Goal: Communication & Community: Ask a question

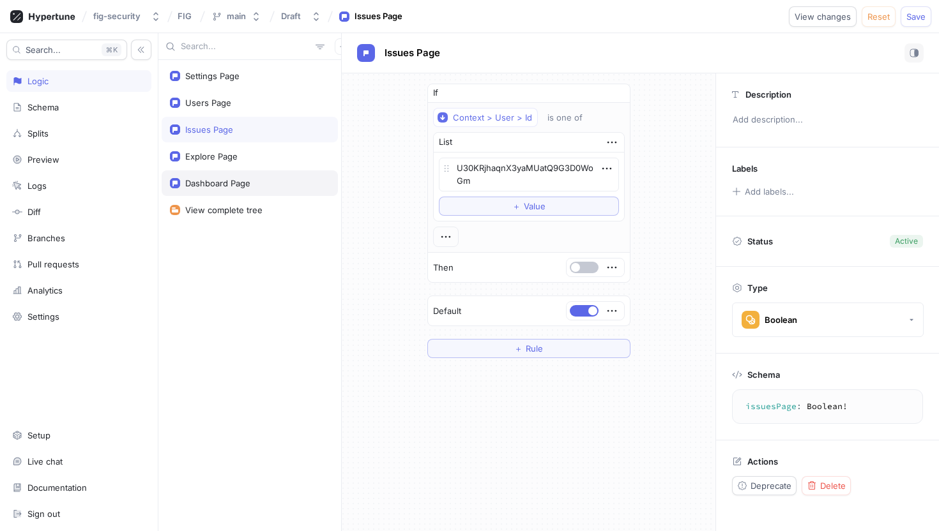
click at [238, 178] on div "Dashboard Page" at bounding box center [217, 183] width 65 height 10
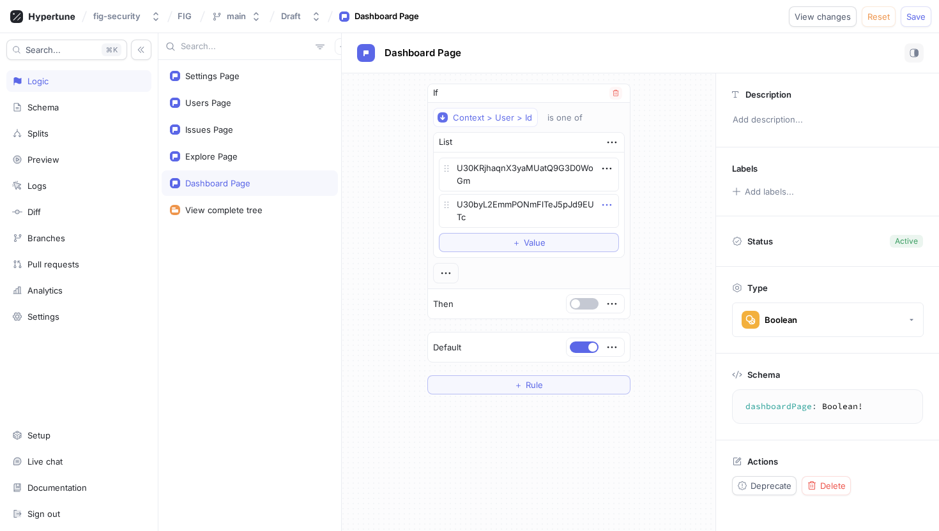
click at [611, 208] on icon "button" at bounding box center [607, 205] width 14 height 14
click at [627, 227] on p "Delete" at bounding box center [632, 228] width 26 height 13
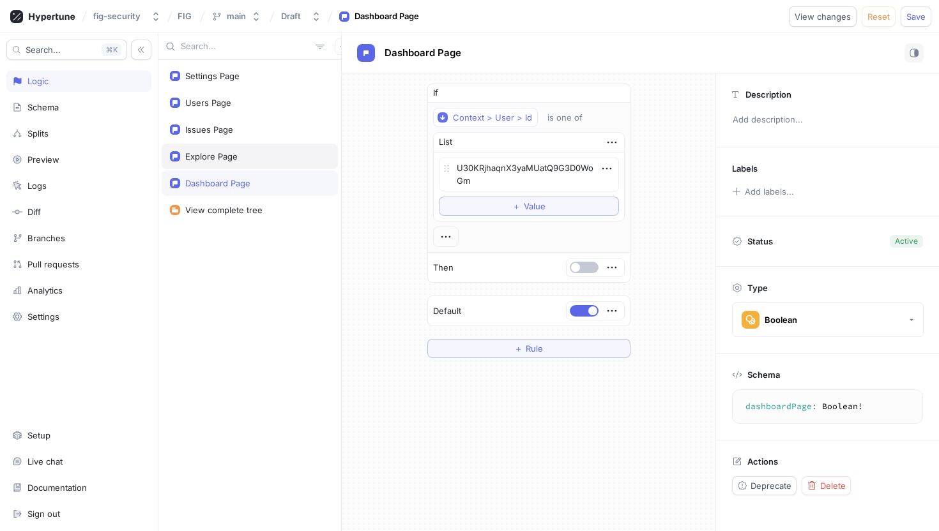
click at [277, 158] on div "Explore Page" at bounding box center [250, 156] width 160 height 10
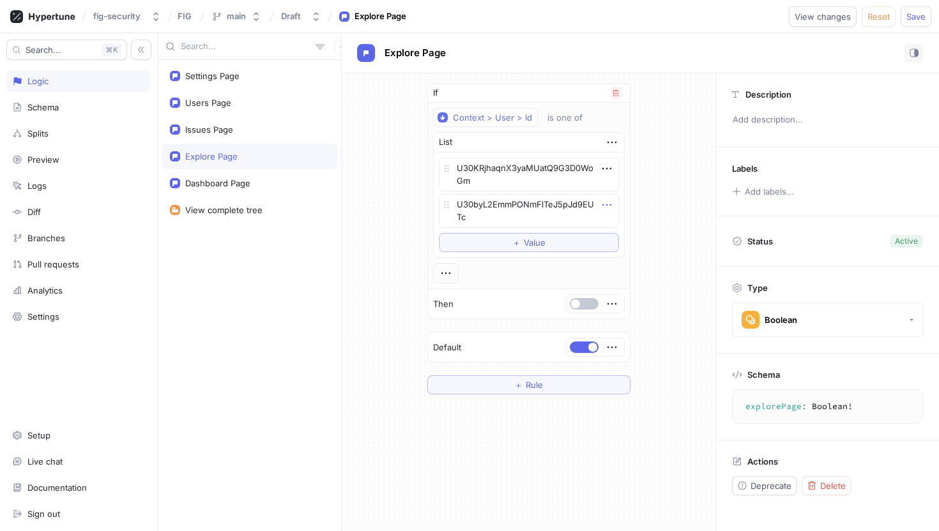
click at [611, 205] on icon "button" at bounding box center [607, 205] width 14 height 14
click at [620, 220] on div "Delete" at bounding box center [657, 229] width 109 height 22
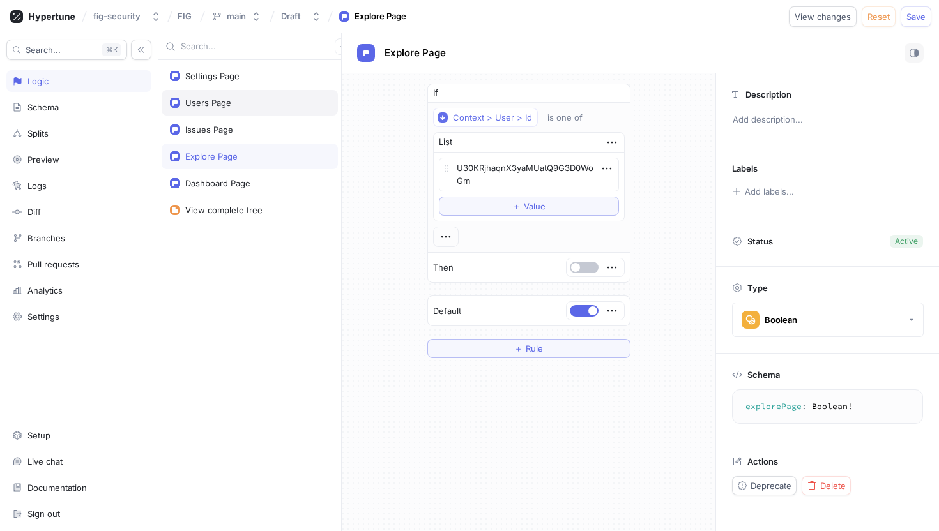
click at [277, 107] on div "Users Page" at bounding box center [250, 103] width 160 height 10
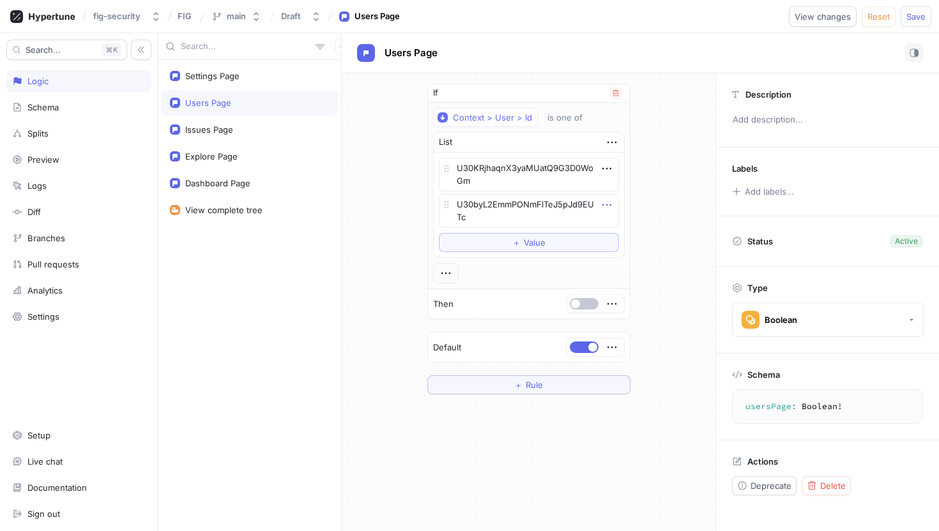
click at [607, 205] on icon "button" at bounding box center [606, 205] width 9 height 2
click at [619, 233] on p "Delete" at bounding box center [632, 228] width 26 height 13
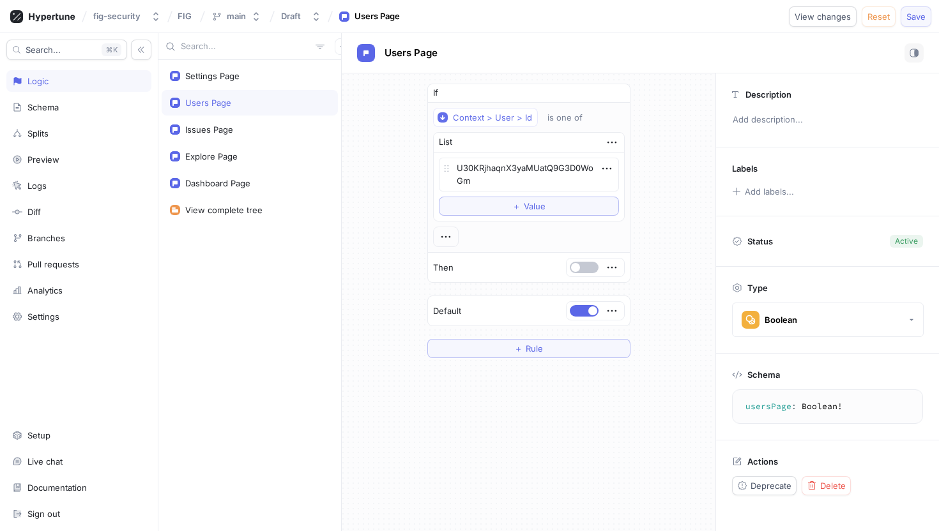
click at [911, 24] on button "Save" at bounding box center [916, 16] width 31 height 20
click at [478, 211] on button "＋ Value" at bounding box center [529, 206] width 180 height 19
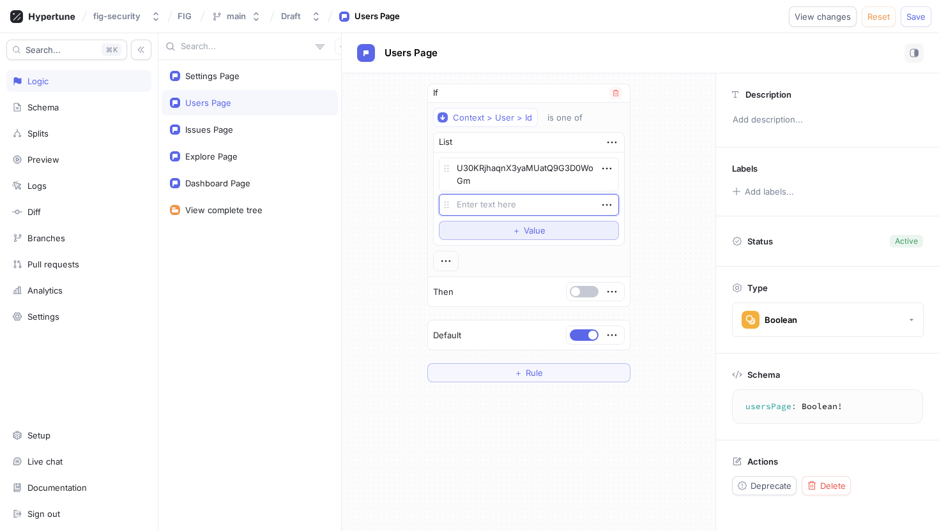
type textarea "x"
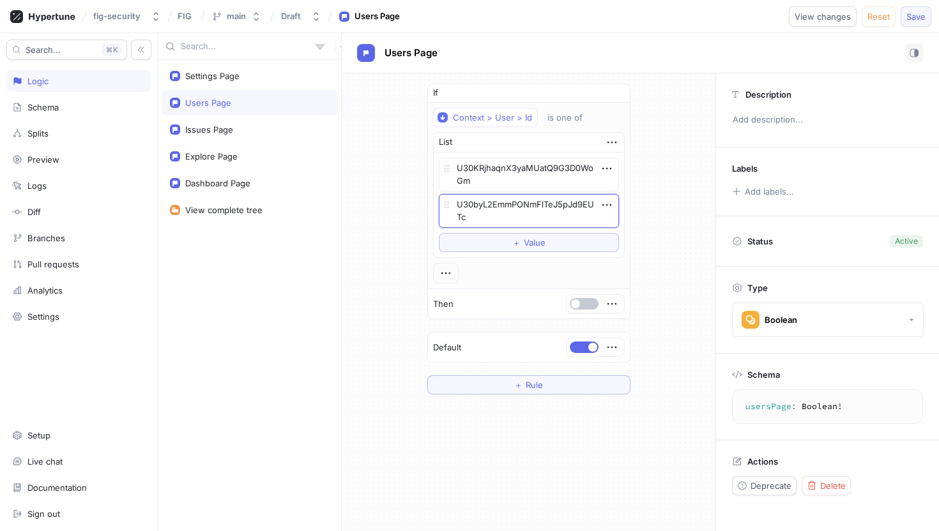
type textarea "U30byL2EmmPONmFlTeJ5pJd9EUTc"
click at [910, 16] on span "Save" at bounding box center [915, 17] width 19 height 8
click at [479, 213] on textarea "U30byL2EmmPONmFlTeJ5pJd9EUTc" at bounding box center [529, 211] width 180 height 34
click at [246, 123] on div "Issues Page" at bounding box center [250, 130] width 176 height 26
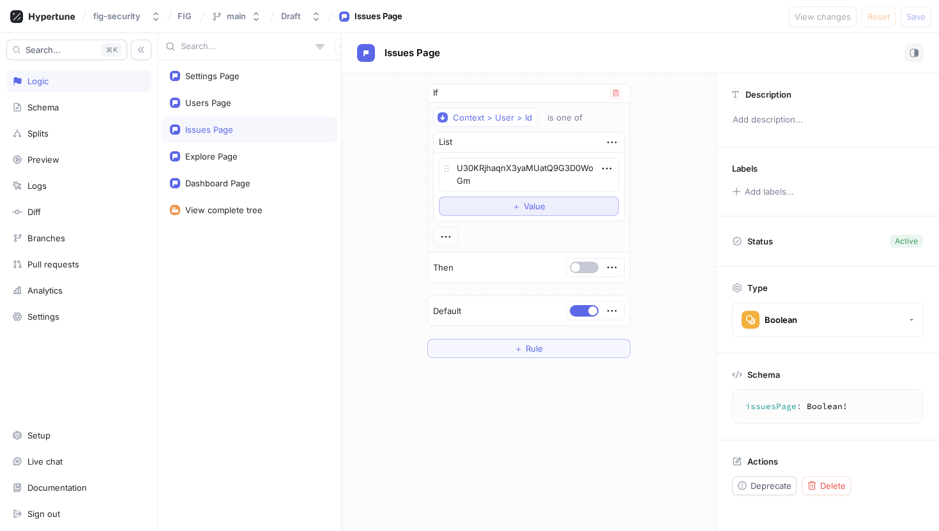
click at [527, 199] on button "＋ Value" at bounding box center [529, 206] width 180 height 19
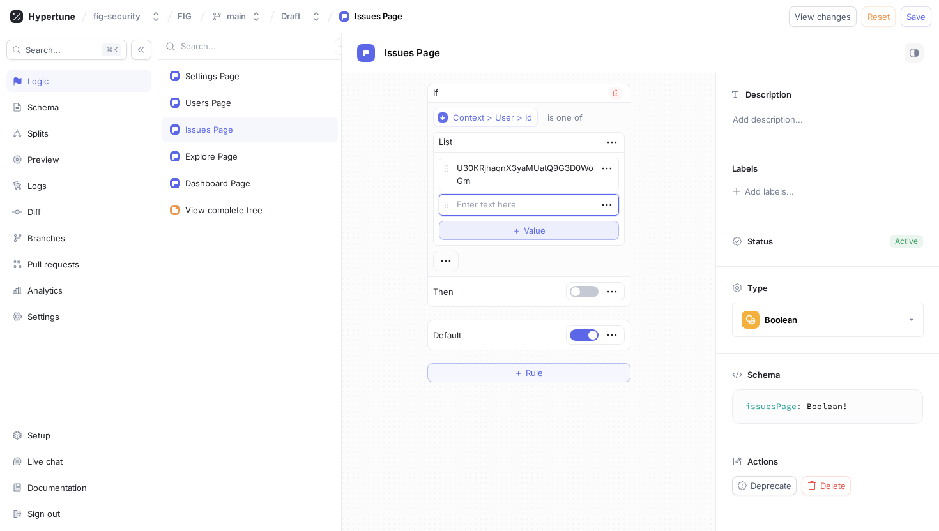
type textarea "x"
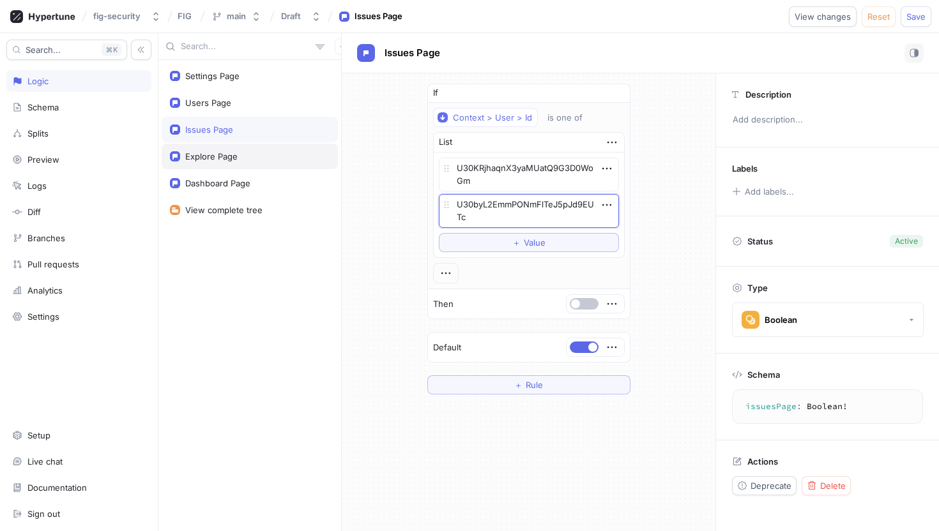
type textarea "U30byL2EmmPONmFlTeJ5pJd9EUTc"
click at [244, 157] on div "Explore Page" at bounding box center [250, 156] width 160 height 10
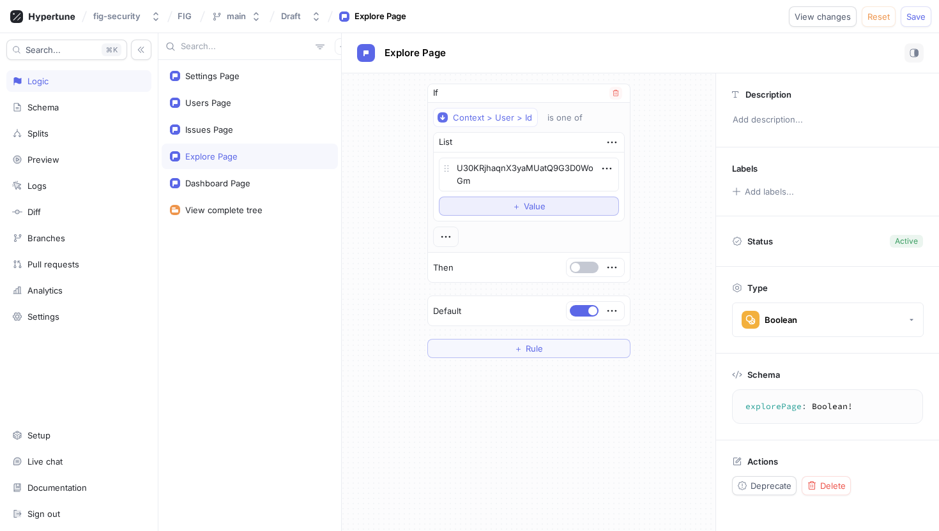
click at [479, 206] on button "＋ Value" at bounding box center [529, 206] width 180 height 19
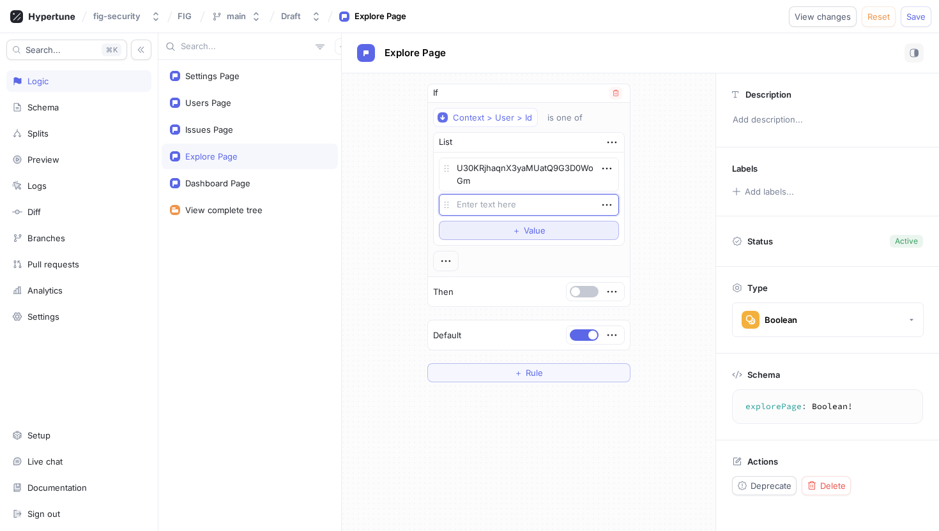
type textarea "x"
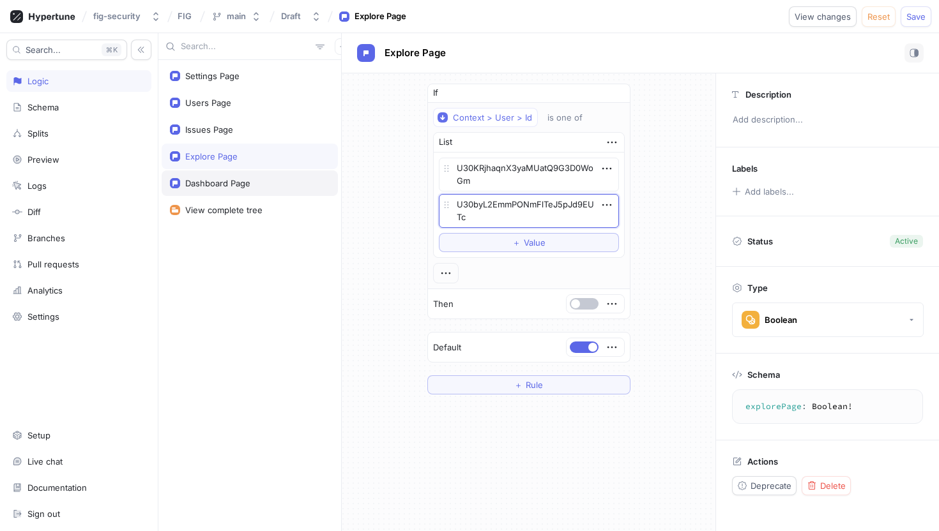
type textarea "U30byL2EmmPONmFlTeJ5pJd9EUTc"
click at [247, 188] on div "Dashboard Page" at bounding box center [250, 184] width 176 height 26
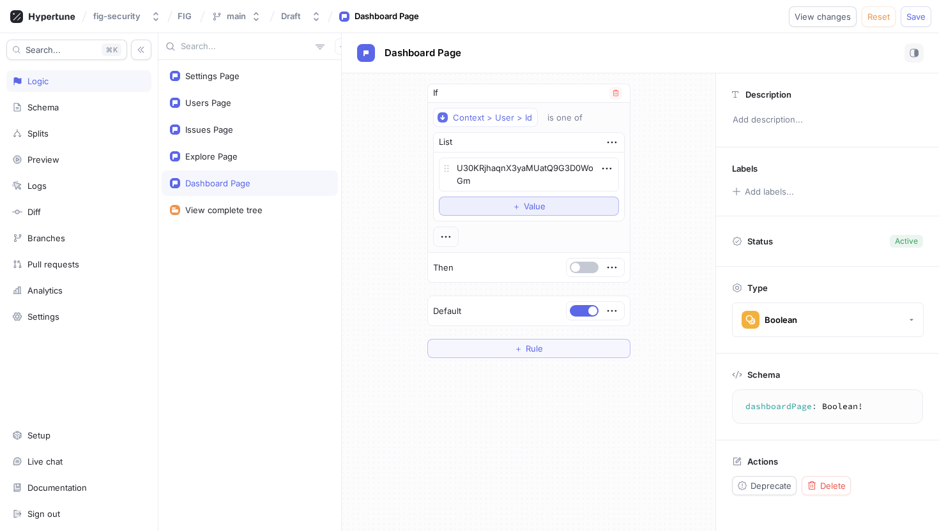
click at [491, 202] on button "＋ Value" at bounding box center [529, 206] width 180 height 19
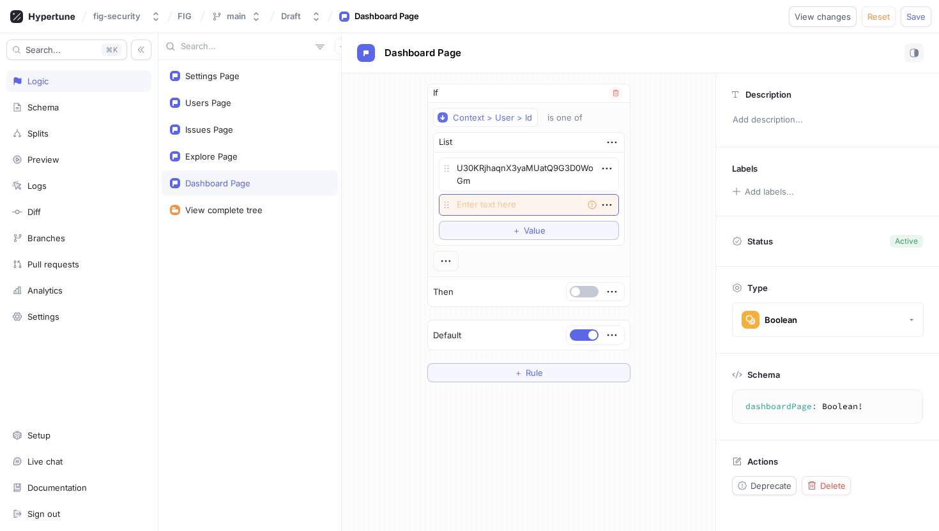
click at [496, 211] on textarea at bounding box center [529, 205] width 180 height 22
type textarea "x"
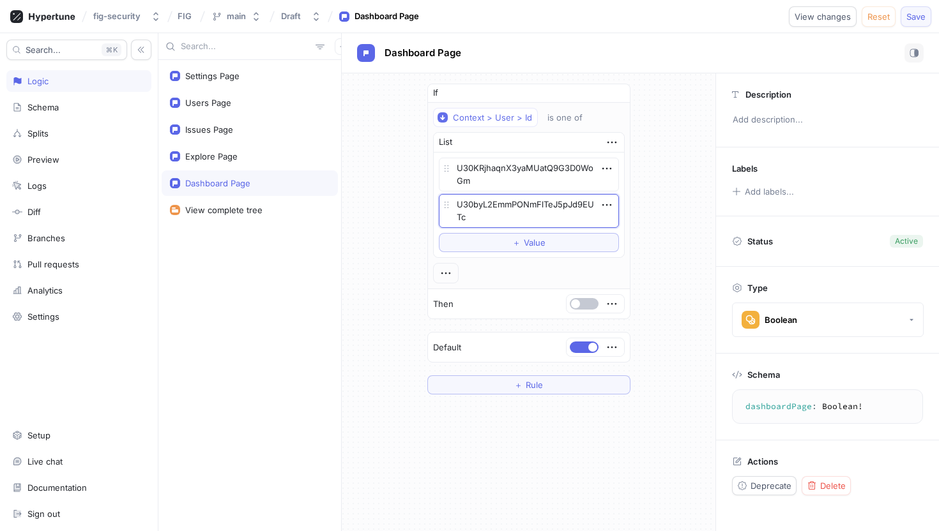
type textarea "U30byL2EmmPONmFlTeJ5pJd9EUTc"
click at [924, 19] on span "Save" at bounding box center [915, 17] width 19 height 8
click at [50, 324] on div "Settings" at bounding box center [78, 317] width 145 height 22
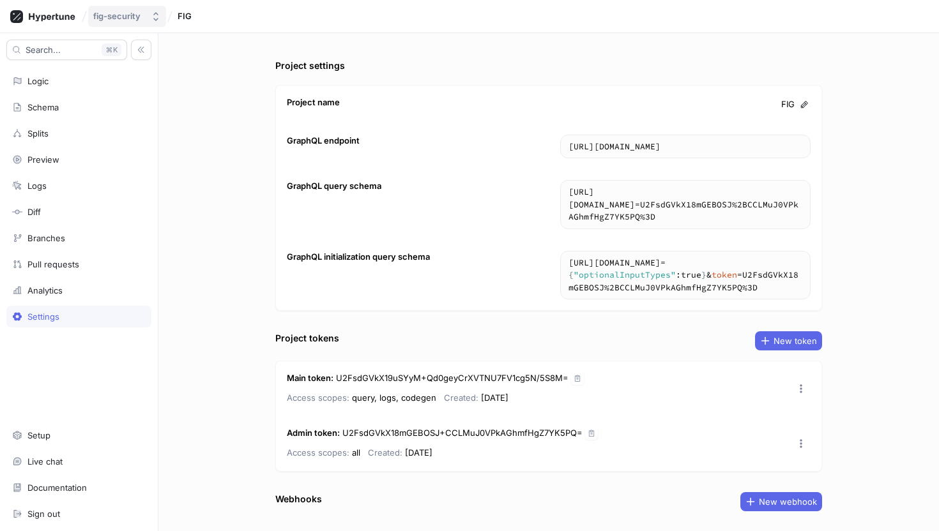
click at [112, 19] on div "fig-security" at bounding box center [116, 16] width 47 height 11
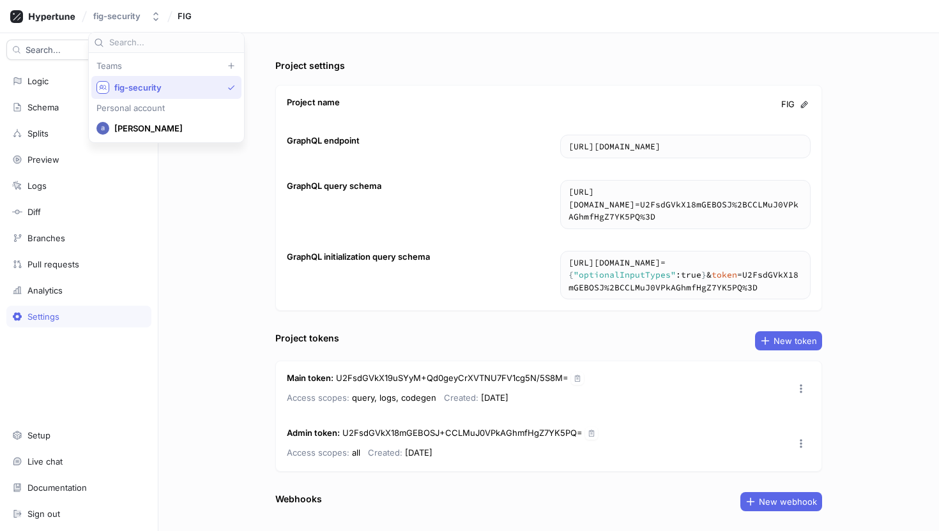
click at [139, 93] on div "fig-security" at bounding box center [159, 87] width 126 height 13
click at [181, 22] on div "FIG" at bounding box center [186, 16] width 21 height 13
click at [180, 53] on div "Project settings Project name FIG GraphQL endpoint [URL][DOMAIN_NAME] [URL][DOM…" at bounding box center [548, 282] width 781 height 498
click at [61, 319] on div "Settings" at bounding box center [79, 317] width 134 height 10
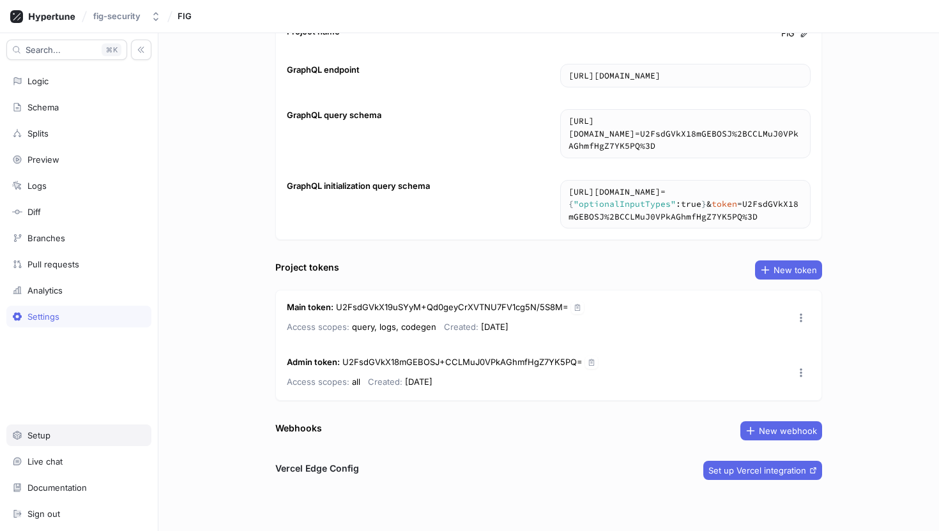
click at [62, 436] on div "Setup" at bounding box center [79, 436] width 134 height 10
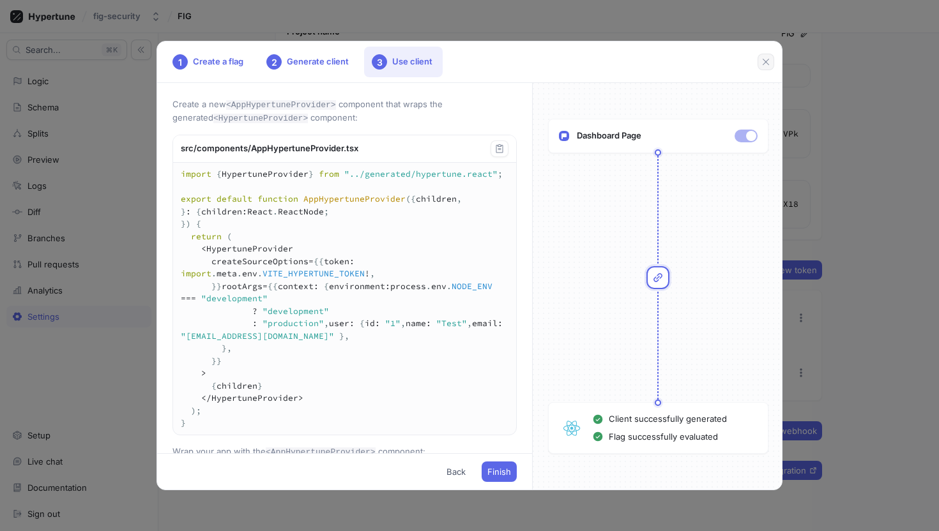
click at [767, 63] on icon "button" at bounding box center [766, 62] width 6 height 6
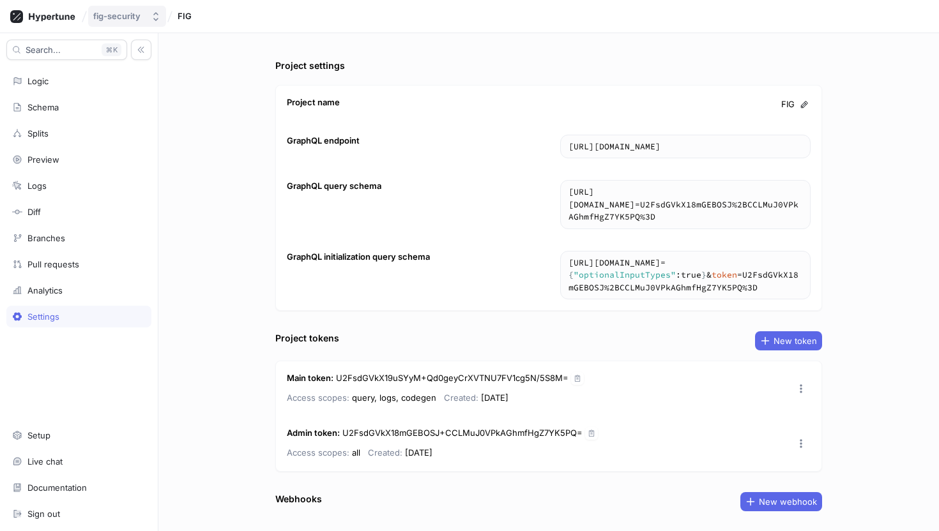
click at [135, 16] on div "fig-security" at bounding box center [116, 16] width 47 height 11
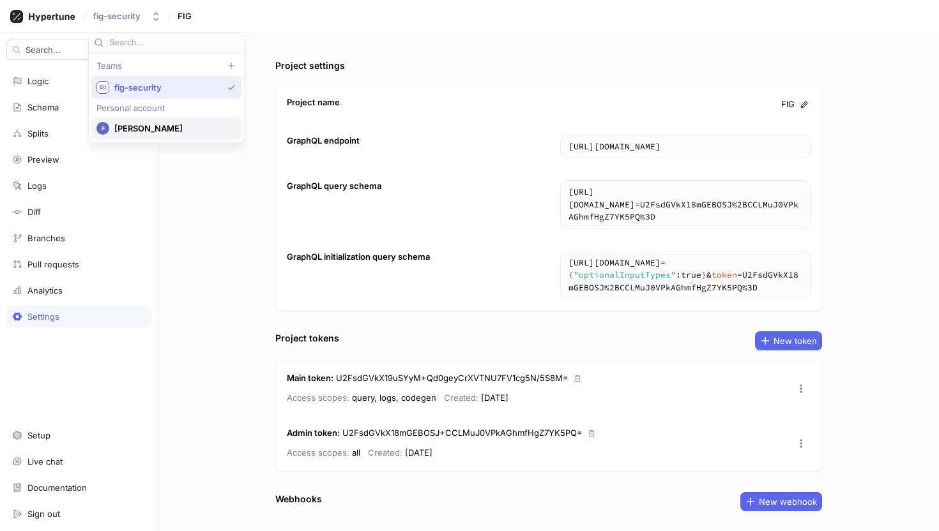
click at [141, 123] on span "[PERSON_NAME]" at bounding box center [172, 128] width 116 height 11
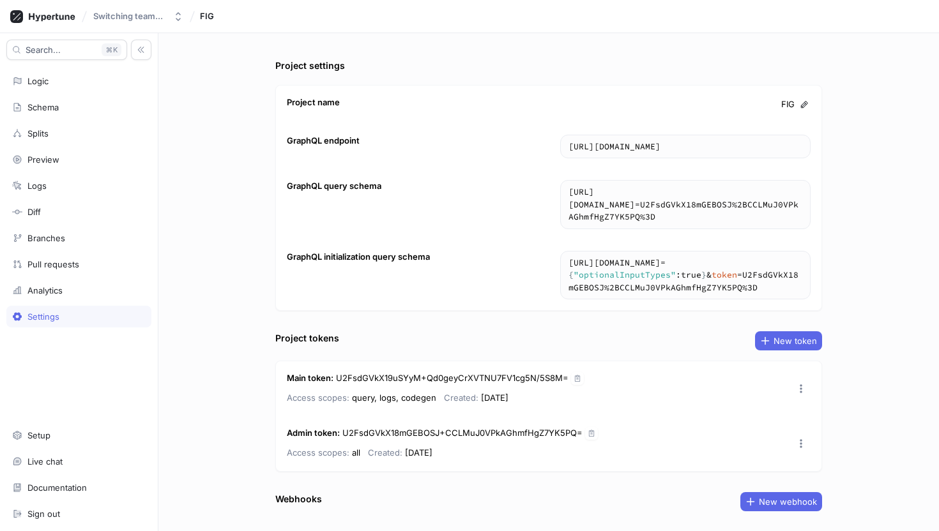
type textarea "x"
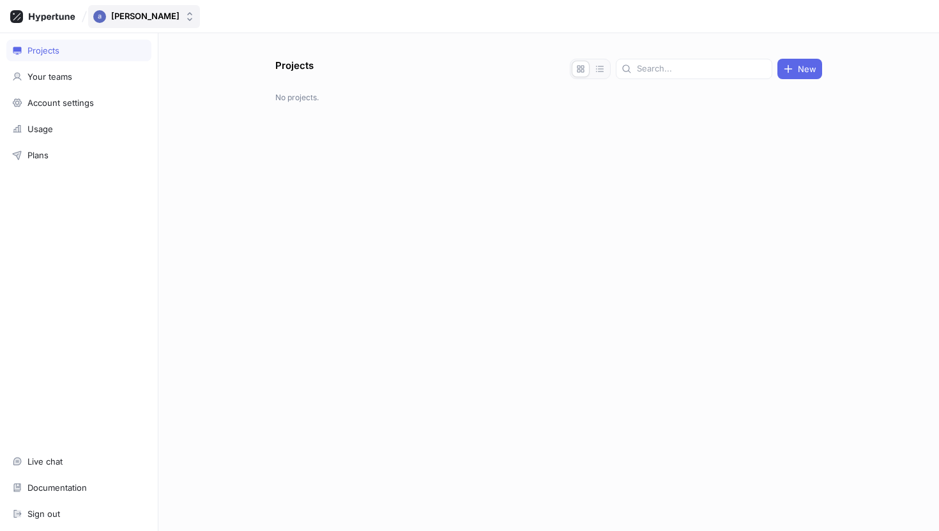
click at [107, 20] on div "[PERSON_NAME]" at bounding box center [136, 16] width 86 height 13
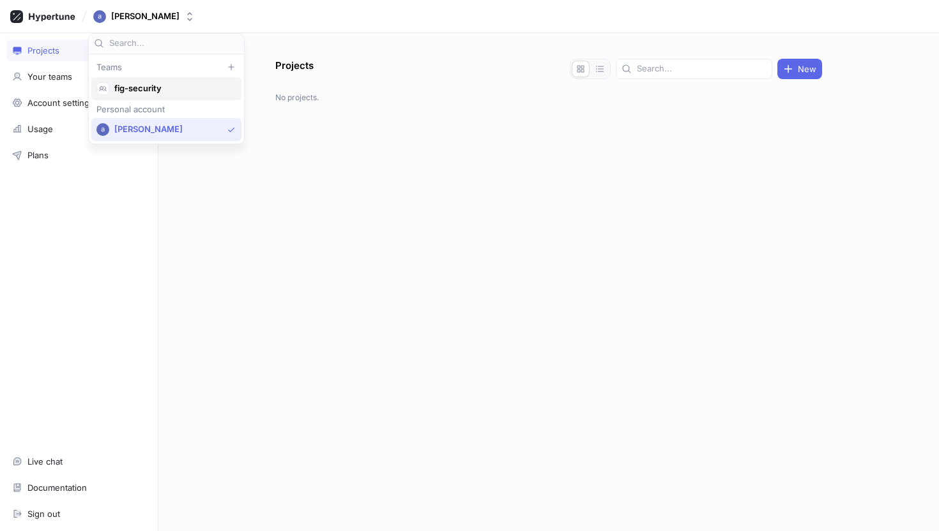
click at [164, 80] on div "fig-security" at bounding box center [166, 88] width 150 height 23
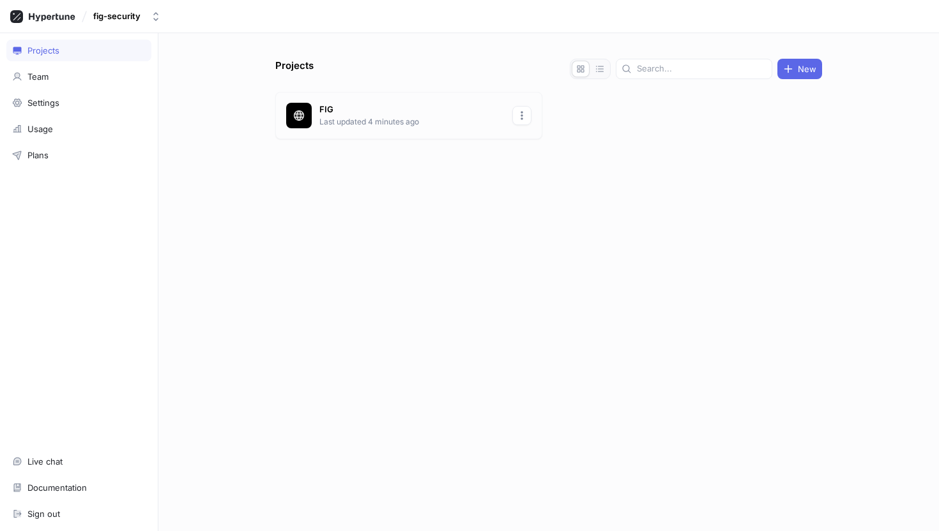
click at [519, 116] on icon "button" at bounding box center [522, 116] width 10 height 10
click at [401, 135] on div "FIG Last updated 4 minutes ago" at bounding box center [408, 115] width 267 height 47
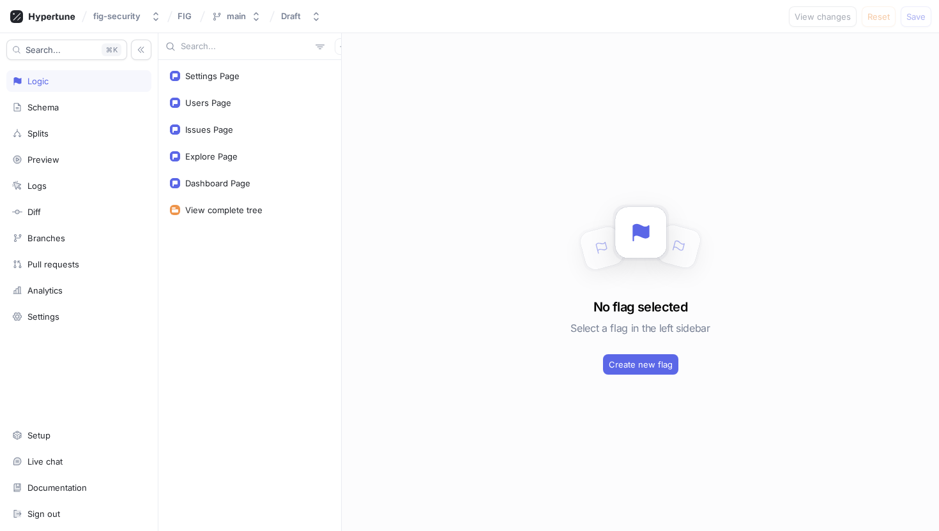
click at [64, 330] on div "Search... K Logic Schema Splits Preview Logs Diff Branches Pull requests Analyt…" at bounding box center [79, 282] width 158 height 498
click at [64, 313] on div "Settings" at bounding box center [79, 317] width 134 height 10
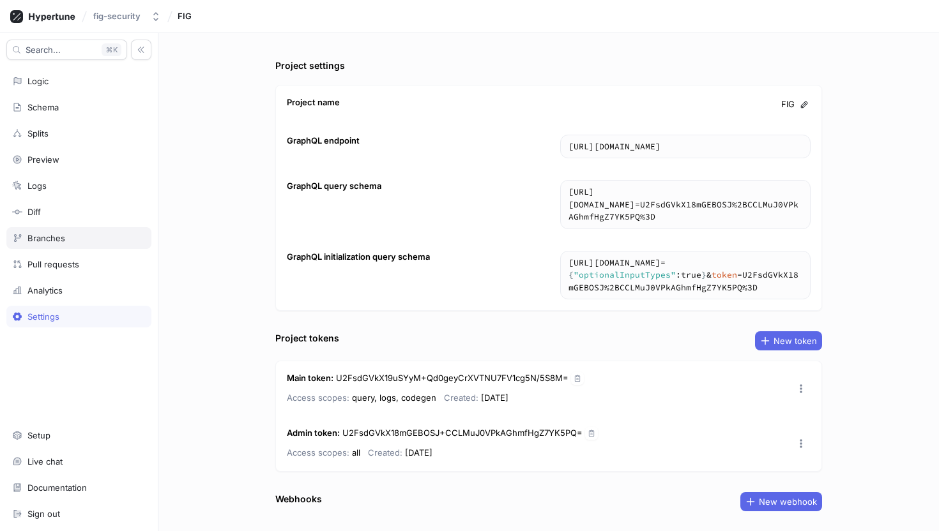
click at [68, 235] on div "Branches" at bounding box center [79, 238] width 134 height 10
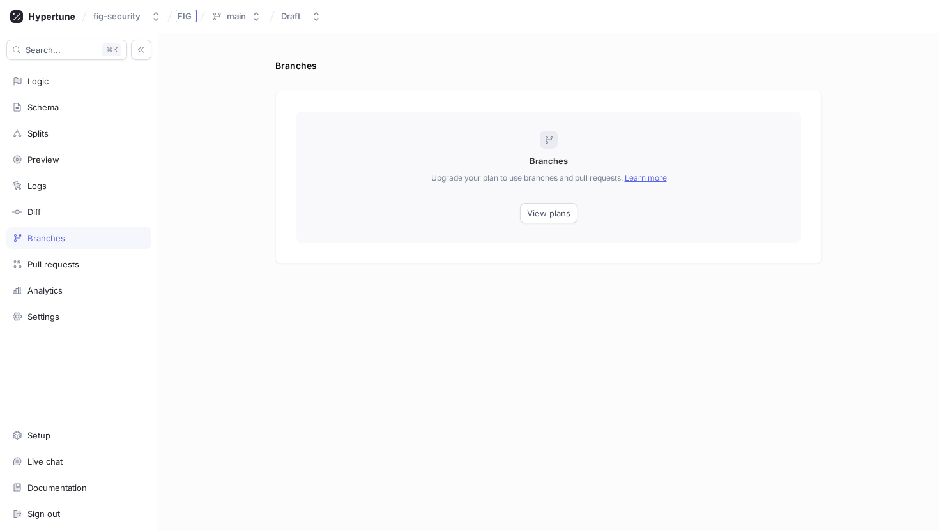
click at [185, 19] on span "FIG" at bounding box center [185, 15] width 14 height 9
click at [185, 40] on div "Branches Branches Upgrade your plan to use branches and pull requests. Learn mo…" at bounding box center [548, 282] width 781 height 498
click at [40, 455] on div "Live chat" at bounding box center [78, 462] width 145 height 22
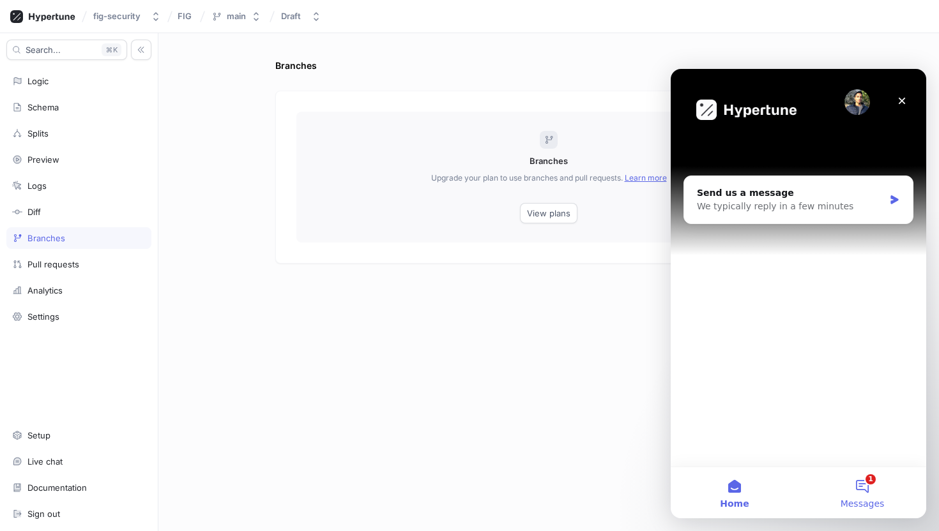
click at [885, 491] on button "1 Messages" at bounding box center [863, 493] width 128 height 51
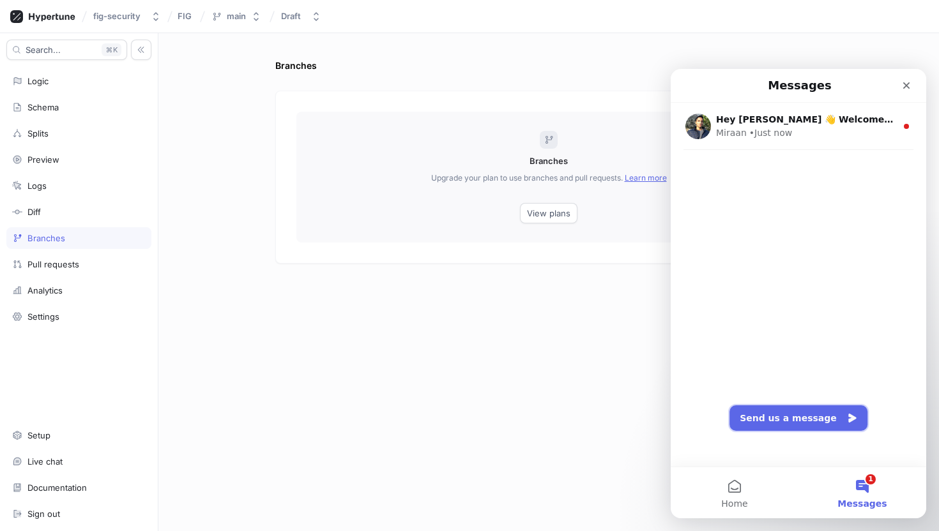
click at [777, 429] on button "Send us a message" at bounding box center [799, 419] width 138 height 26
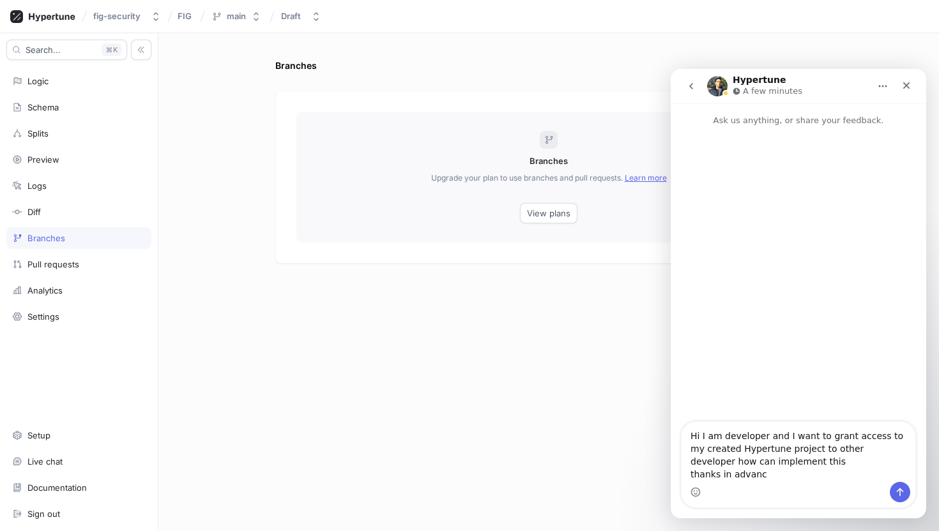
type textarea "Hi I am developer and I want to grant access to my created Hypertune project to…"
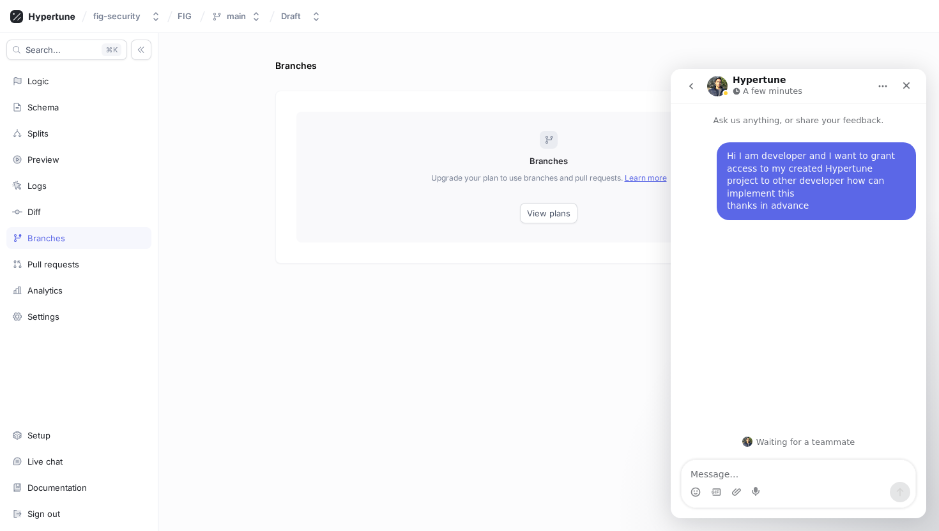
click at [379, 233] on div "Branches Upgrade your plan to use branches and pull requests. Learn more View p…" at bounding box center [548, 177] width 505 height 131
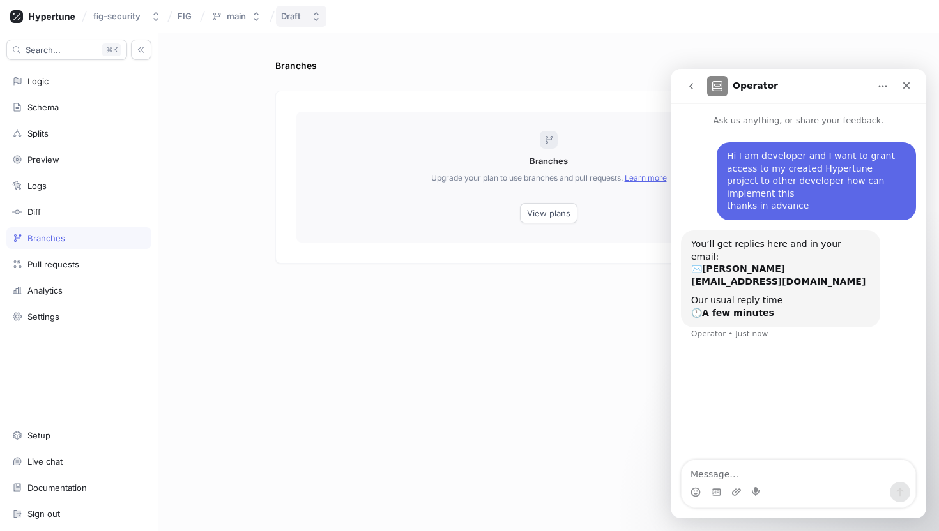
click at [299, 15] on div "Draft" at bounding box center [291, 16] width 20 height 11
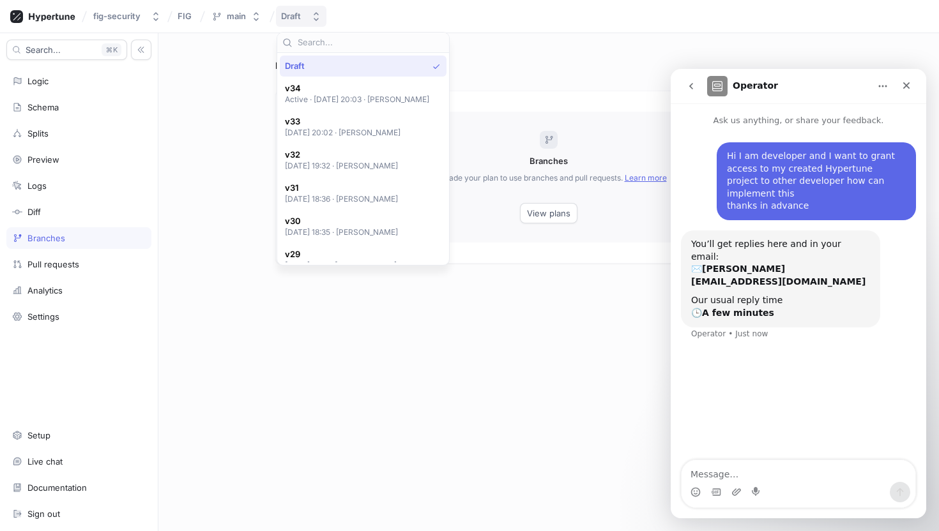
click at [304, 23] on button "Draft" at bounding box center [301, 16] width 50 height 21
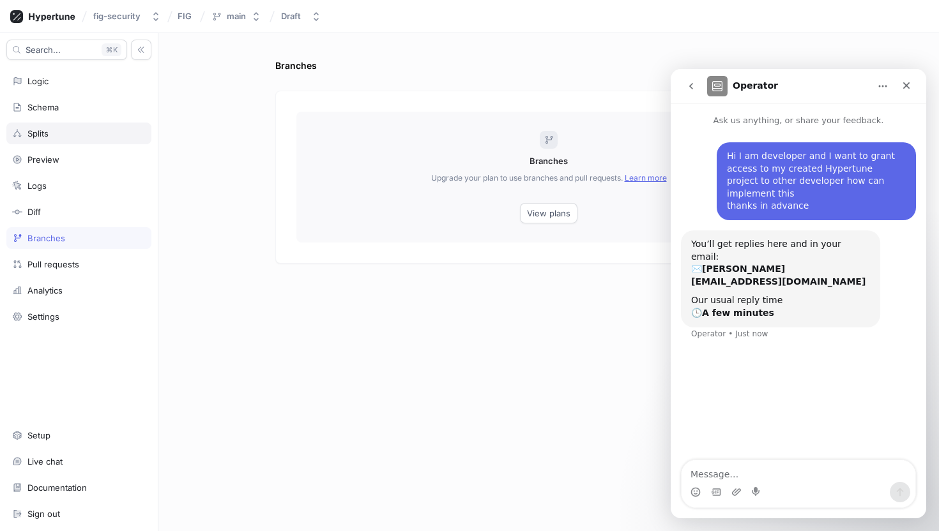
click at [69, 128] on div "Splits" at bounding box center [79, 133] width 134 height 10
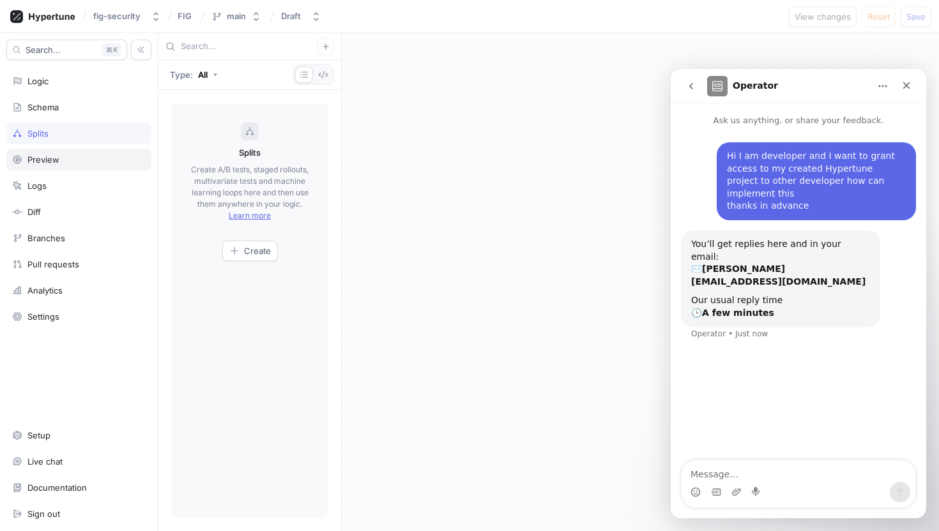
click at [61, 149] on div "Preview" at bounding box center [78, 160] width 145 height 22
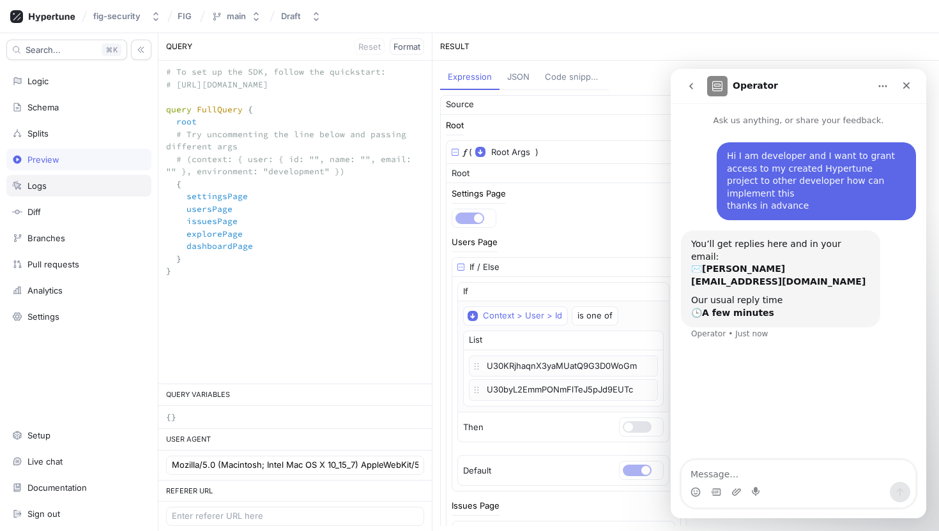
click at [66, 184] on div "Logs" at bounding box center [79, 186] width 134 height 10
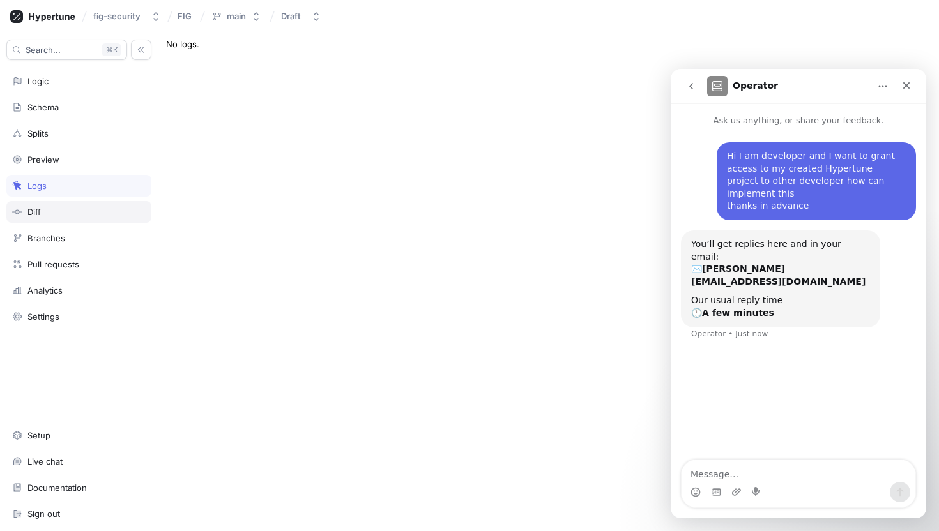
click at [63, 213] on div "Diff" at bounding box center [79, 212] width 134 height 10
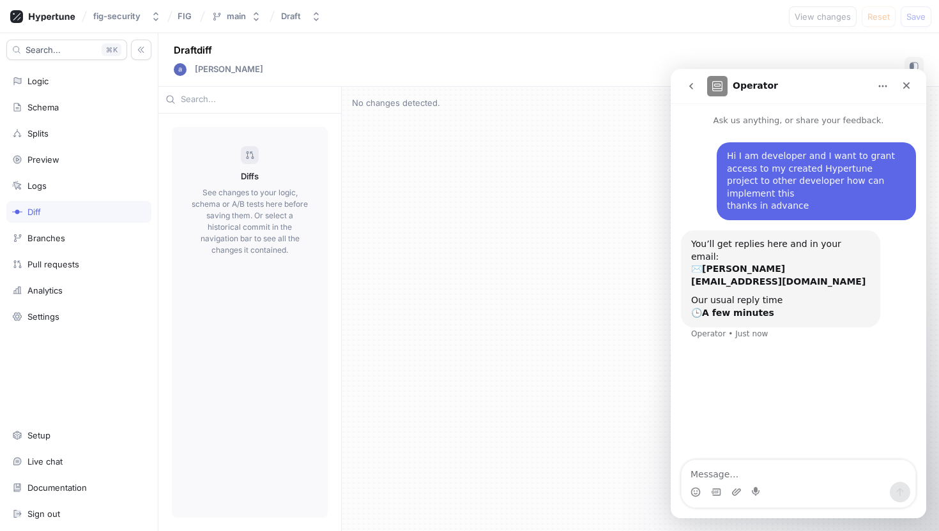
click at [106, 218] on div "Diff" at bounding box center [78, 212] width 145 height 22
click at [94, 235] on div "Branches" at bounding box center [79, 238] width 134 height 10
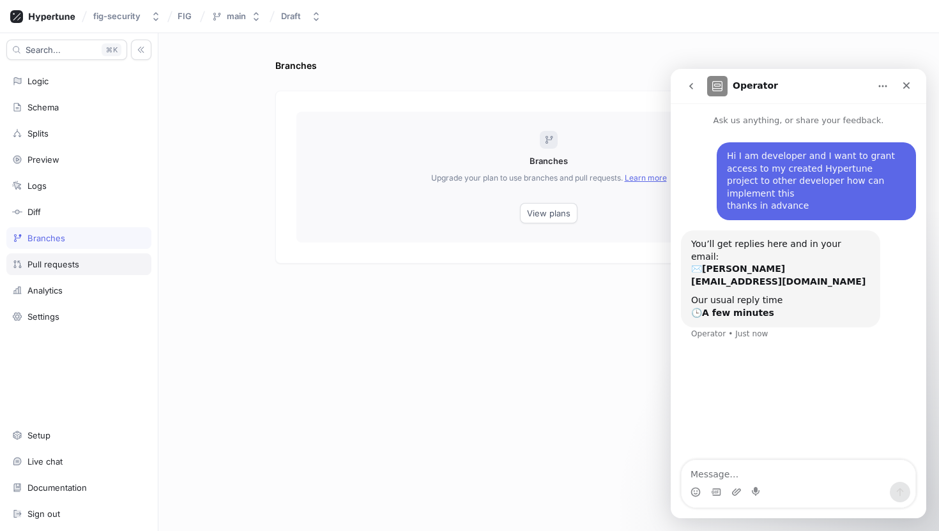
click at [90, 259] on div "Pull requests" at bounding box center [79, 264] width 134 height 10
click at [93, 275] on div "Pull requests" at bounding box center [78, 265] width 145 height 22
click at [86, 287] on div "Analytics" at bounding box center [79, 291] width 134 height 10
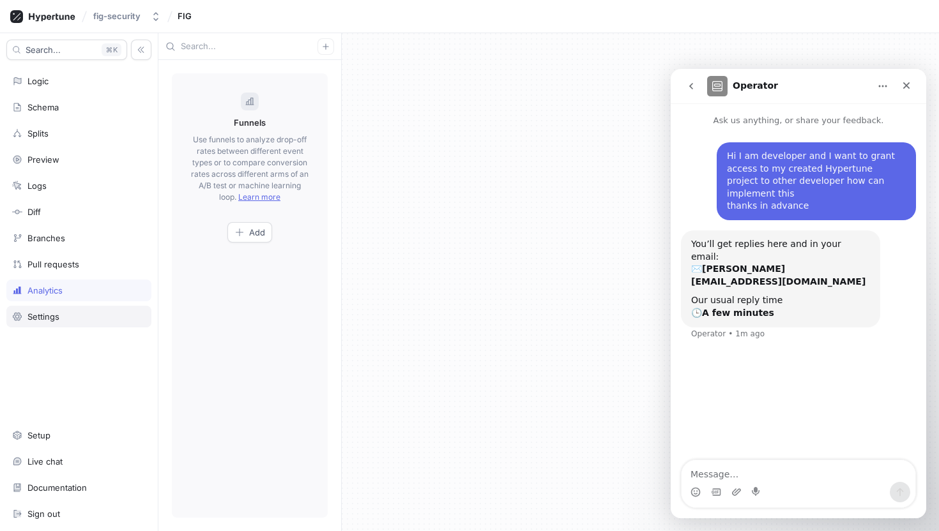
click at [85, 307] on div "Settings" at bounding box center [78, 317] width 145 height 22
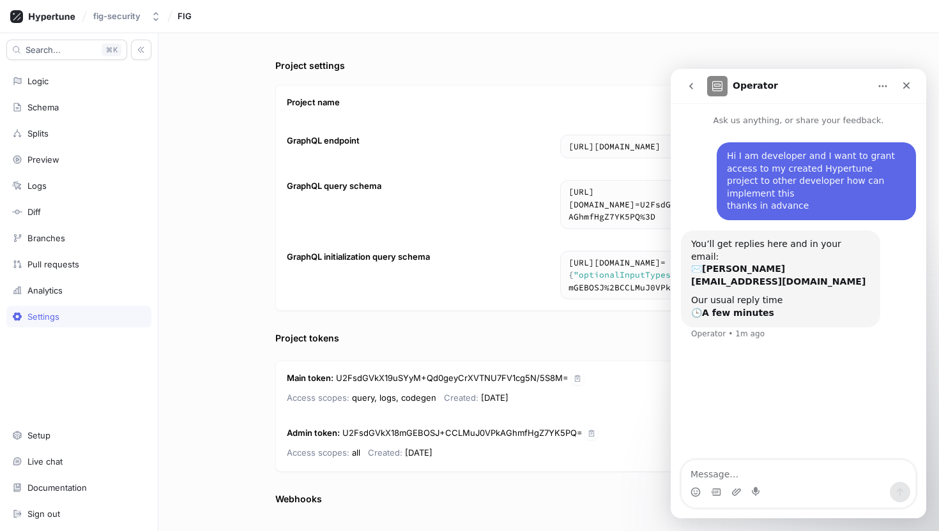
scroll to position [71, 0]
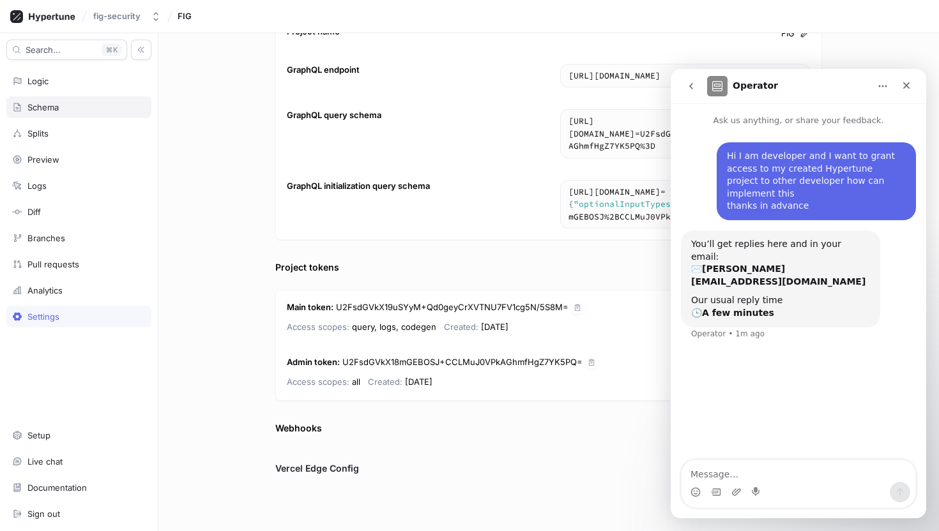
click at [89, 105] on div "Schema" at bounding box center [79, 107] width 134 height 10
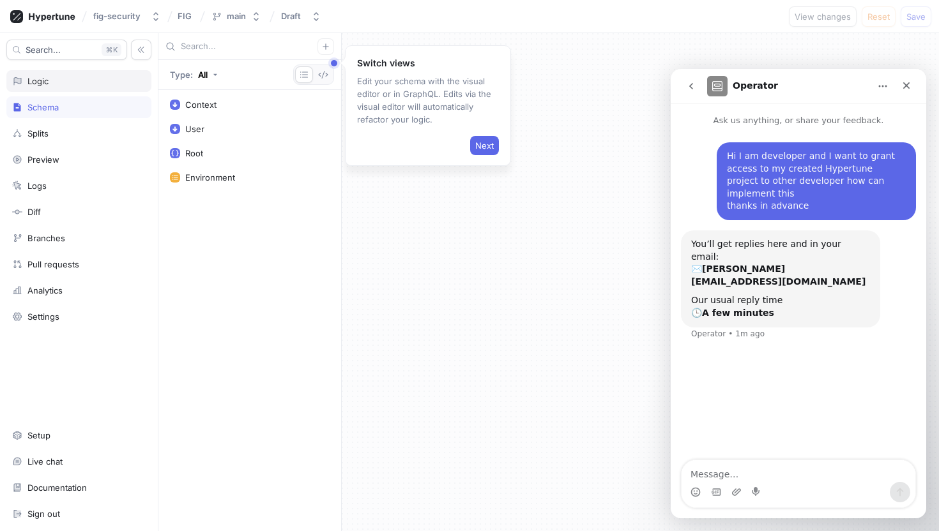
click at [78, 90] on div "Logic" at bounding box center [78, 81] width 145 height 22
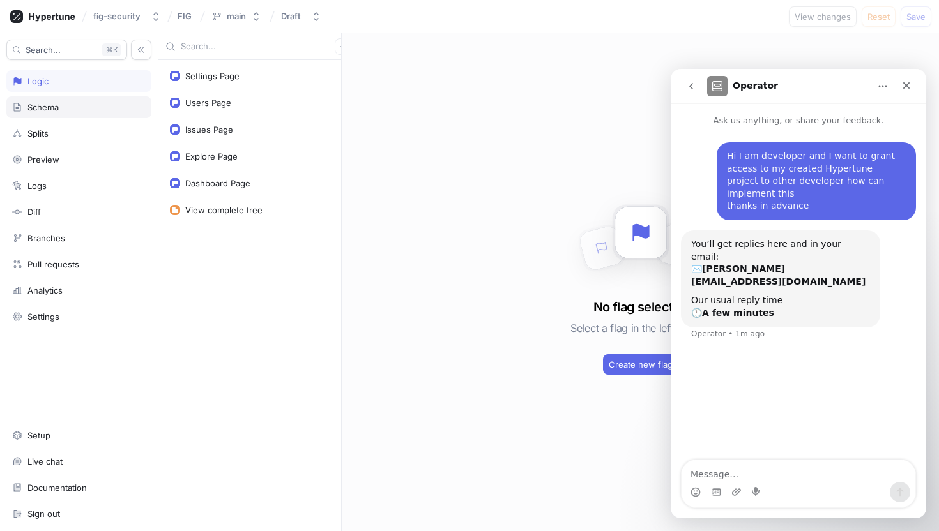
click at [76, 100] on div "Schema" at bounding box center [78, 107] width 145 height 22
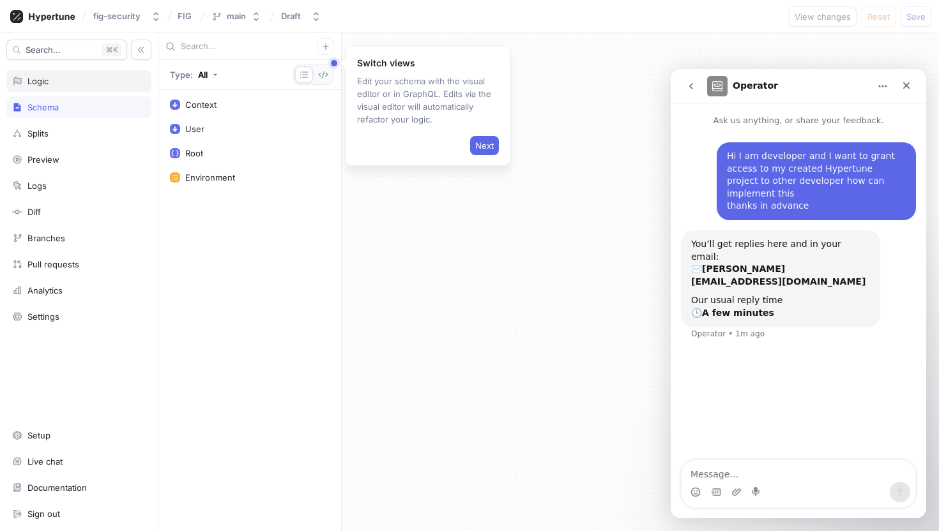
click at [81, 89] on div "Logic" at bounding box center [78, 81] width 145 height 22
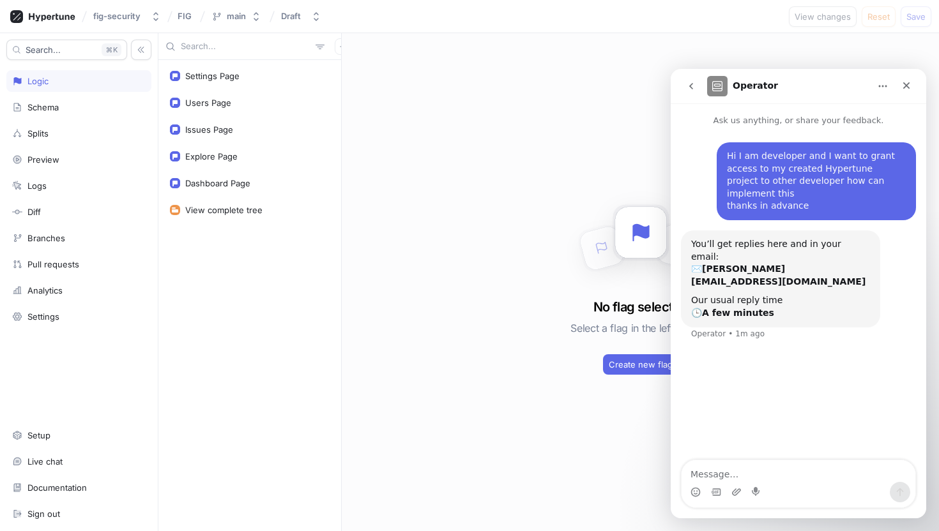
click at [604, 183] on div "No flag selected Select a flag in the left sidebar Create new flag" at bounding box center [640, 282] width 597 height 498
click at [89, 314] on div "Settings" at bounding box center [79, 317] width 134 height 10
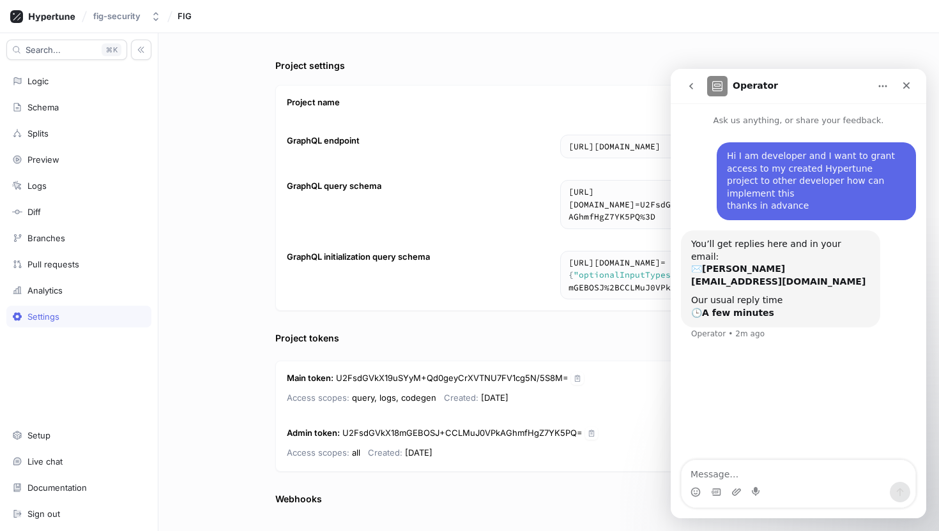
click at [195, 292] on div "Project settings Project name FIG GraphQL endpoint [URL][DOMAIN_NAME] [URL][DOM…" at bounding box center [548, 282] width 781 height 498
click at [92, 264] on div "Pull requests" at bounding box center [79, 264] width 134 height 10
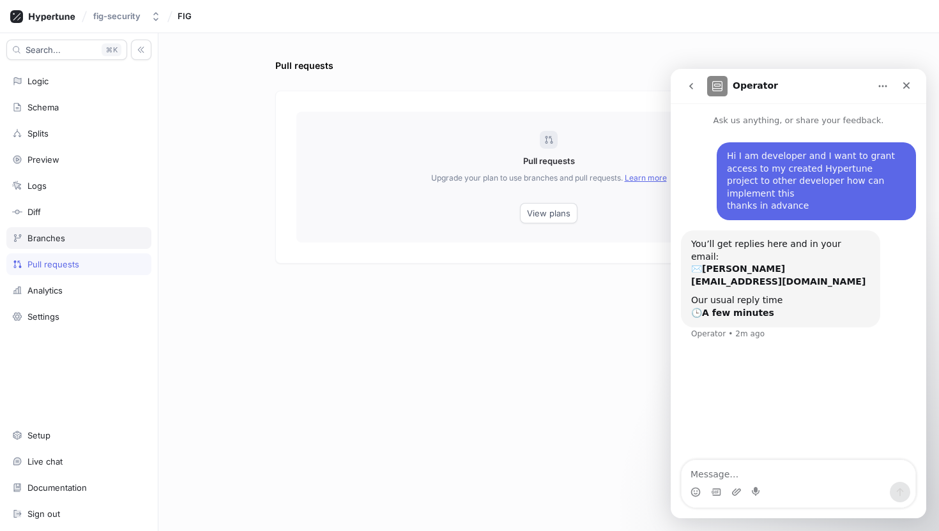
click at [80, 234] on div "Branches" at bounding box center [79, 238] width 134 height 10
click at [79, 217] on div "Diff" at bounding box center [79, 212] width 134 height 10
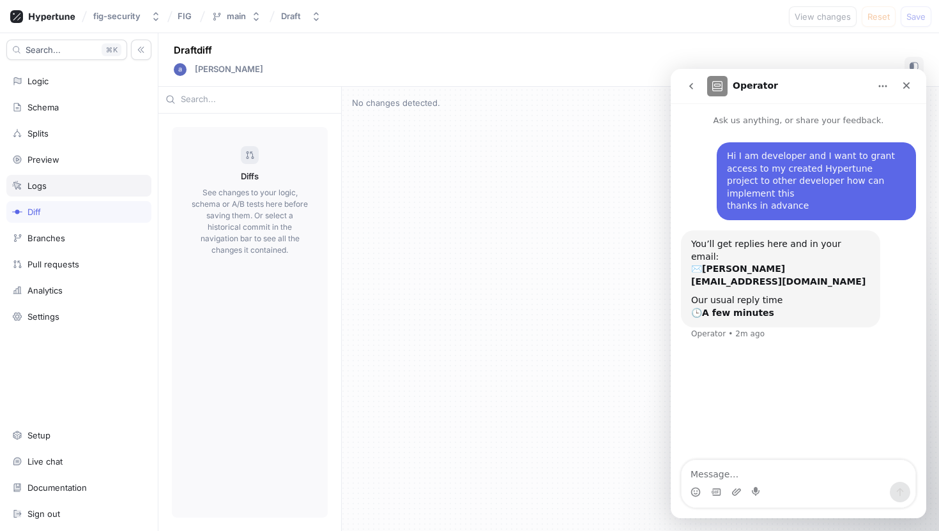
click at [85, 192] on div "Logs" at bounding box center [78, 186] width 145 height 22
